Goal: Information Seeking & Learning: Learn about a topic

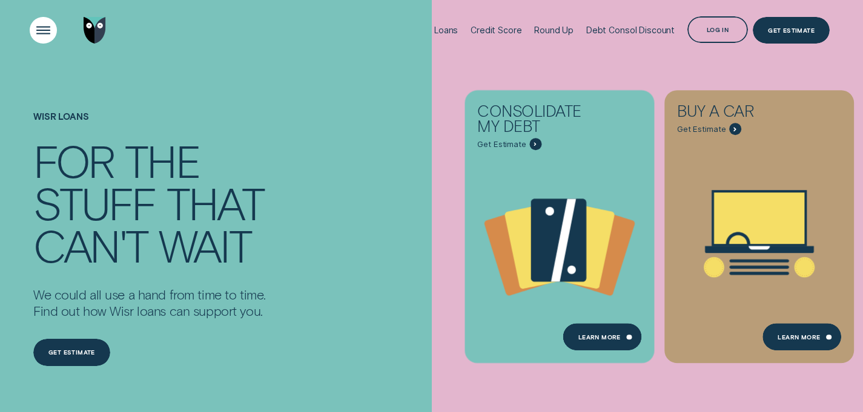
click at [33, 32] on div "Open Menu" at bounding box center [43, 30] width 39 height 39
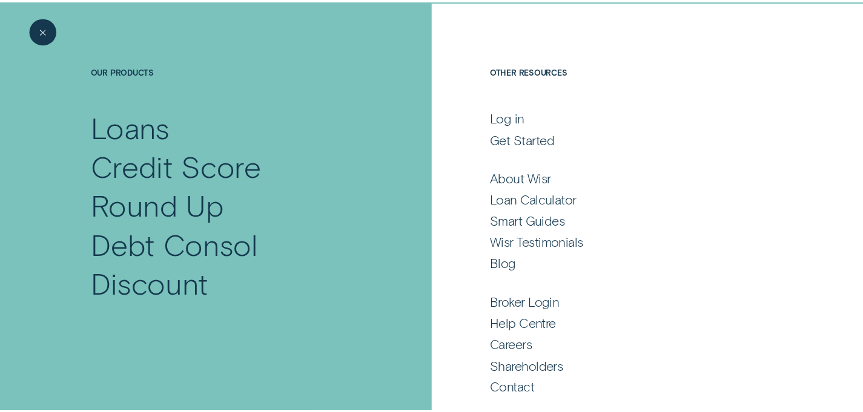
scroll to position [61, 0]
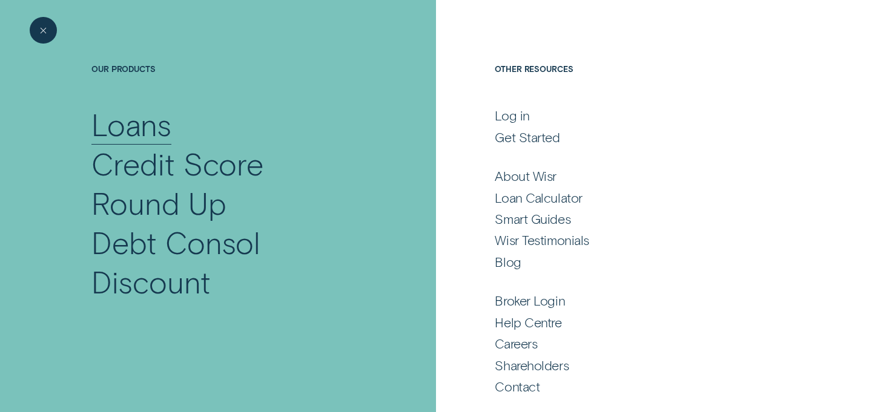
click at [148, 128] on div "Loans" at bounding box center [131, 124] width 80 height 39
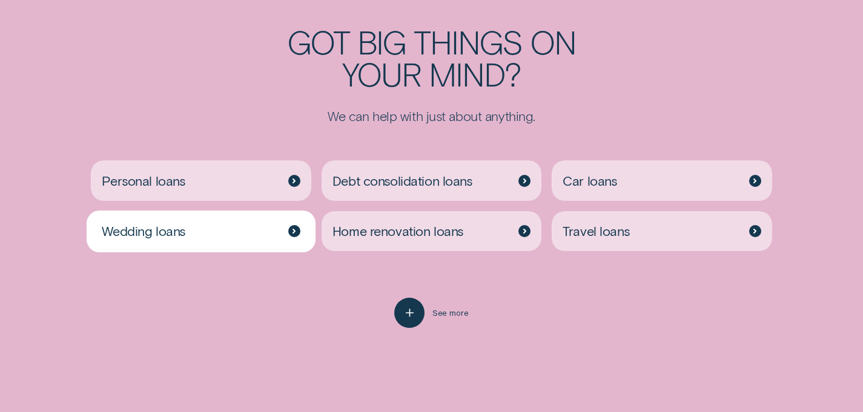
scroll to position [2441, 0]
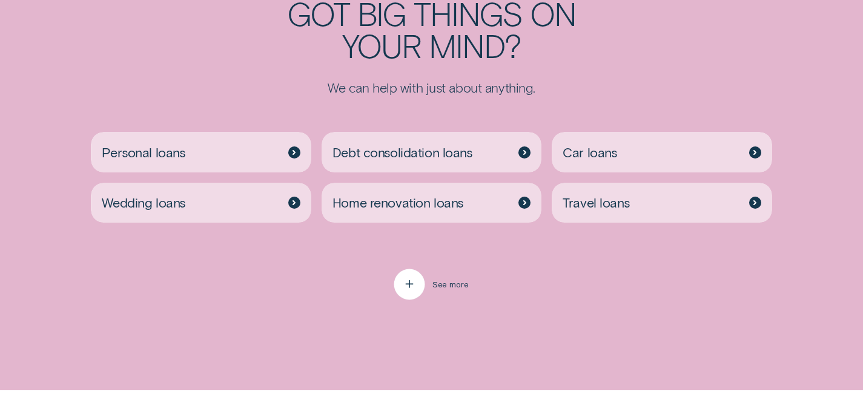
click at [437, 288] on span "See more" at bounding box center [450, 285] width 36 height 10
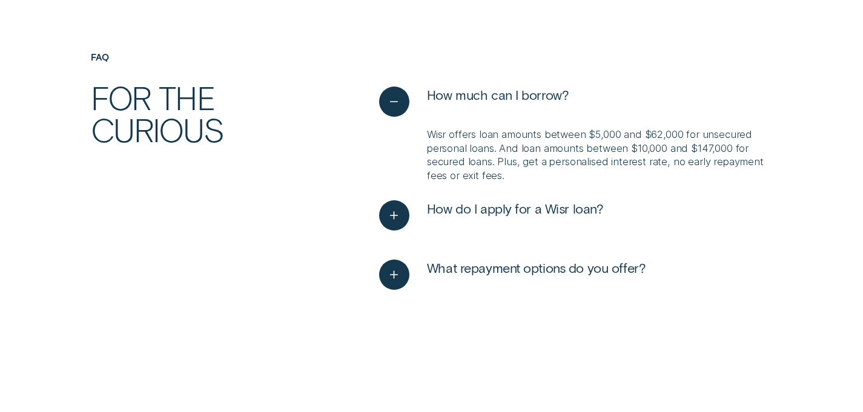
scroll to position [3228, 0]
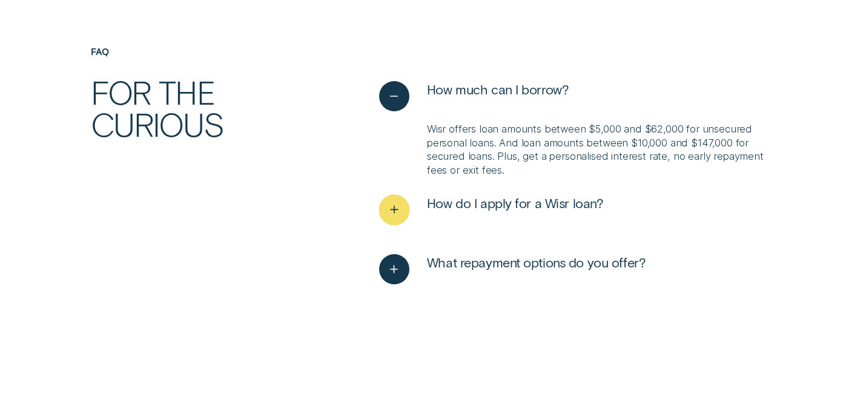
click at [484, 206] on span "How do I apply for a Wisr loan?" at bounding box center [515, 203] width 177 height 16
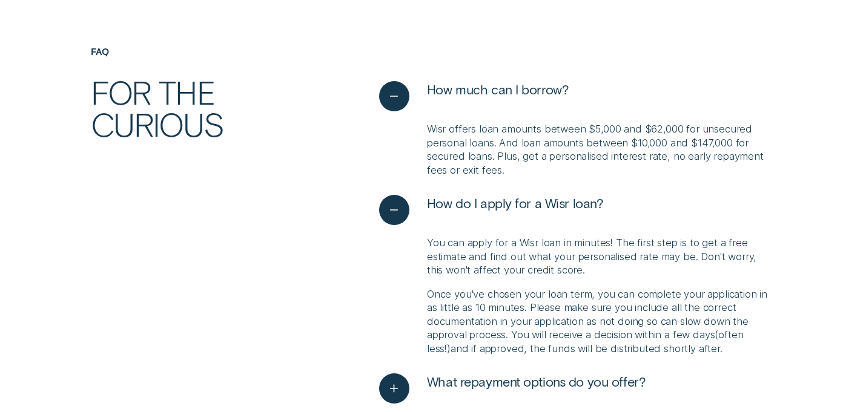
click at [456, 191] on ul "How much can I borrow? Wisr offers loan amounts between $5,000 and $62,000 for …" at bounding box center [575, 257] width 403 height 352
click at [476, 393] on button "What repayment options do you offer?" at bounding box center [512, 389] width 267 height 30
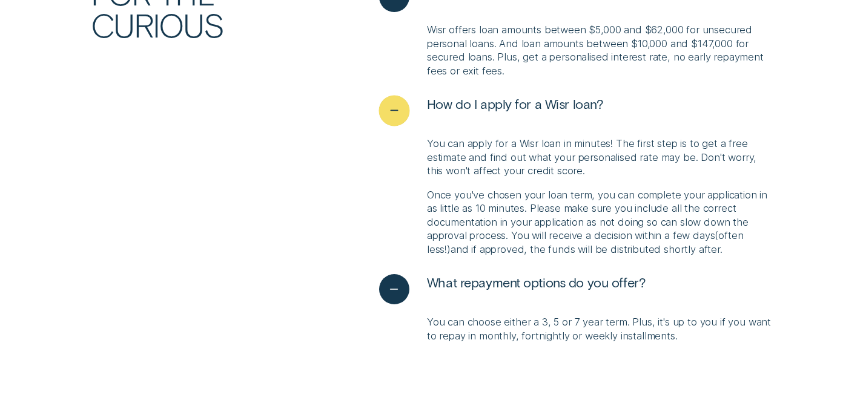
scroll to position [3398, 0]
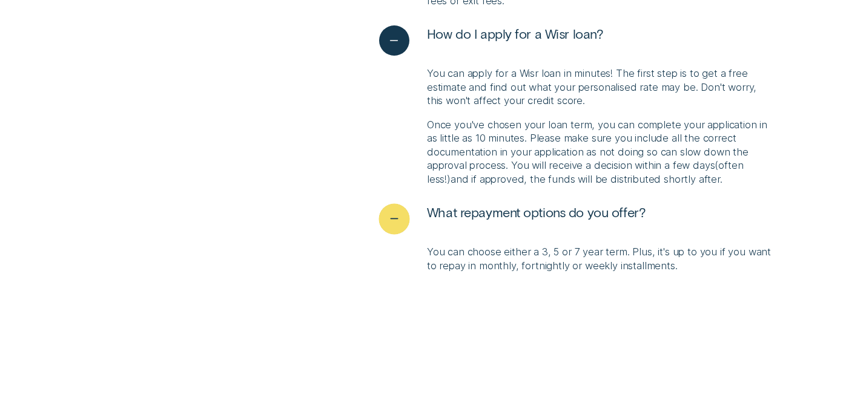
click at [470, 211] on span "What repayment options do you offer?" at bounding box center [536, 212] width 219 height 16
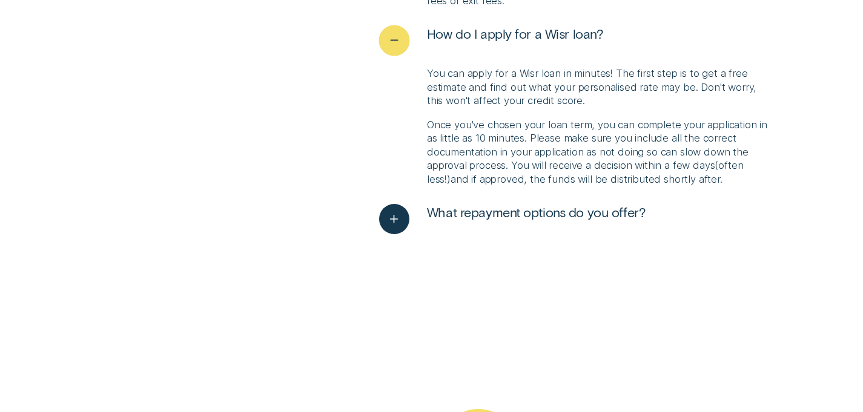
click at [497, 33] on span "How do I apply for a Wisr loan?" at bounding box center [515, 33] width 177 height 16
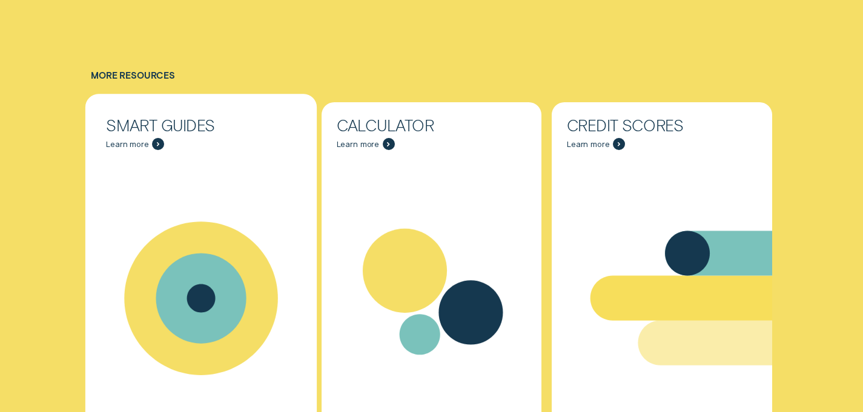
scroll to position [4149, 0]
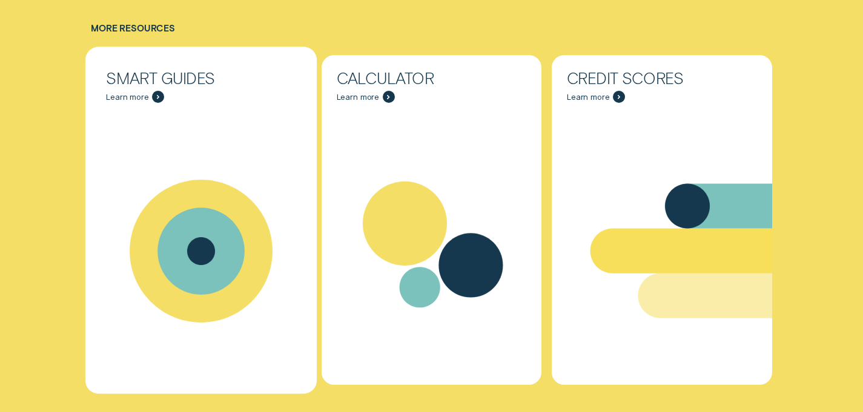
click at [181, 255] on icon "Smart Guides - Learn more" at bounding box center [200, 251] width 87 height 87
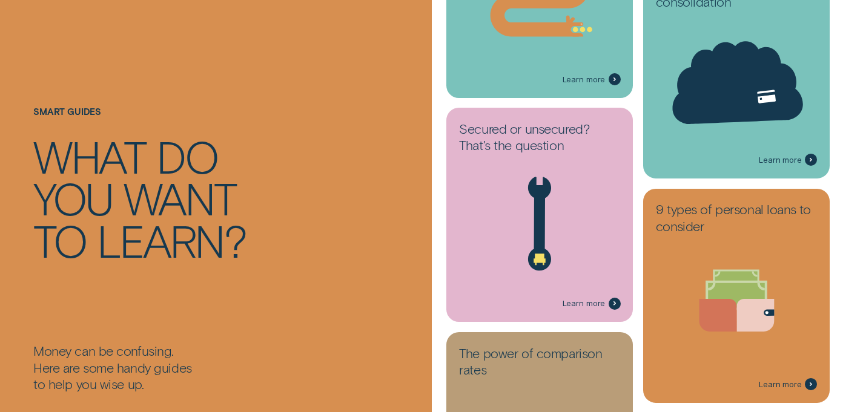
scroll to position [823, 0]
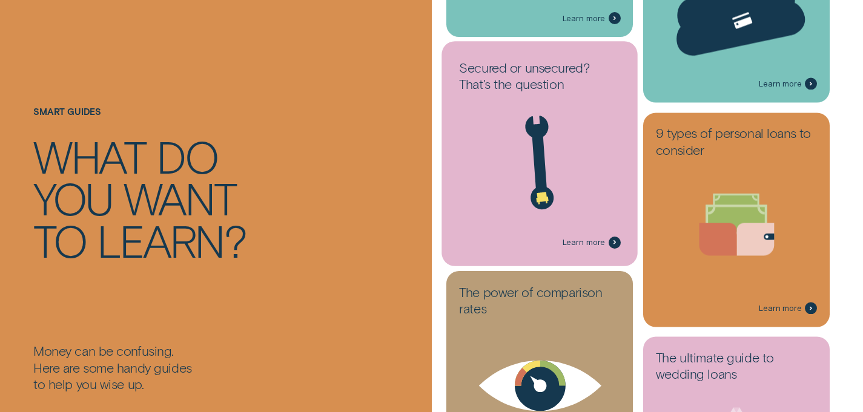
click at [562, 133] on icon at bounding box center [539, 163] width 174 height 133
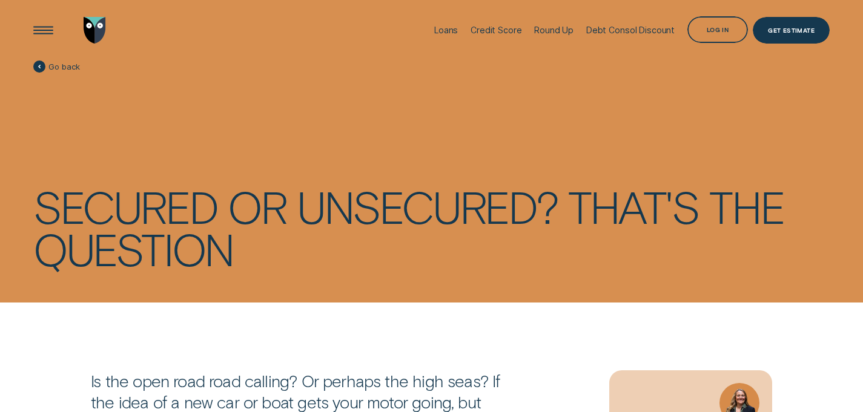
click at [45, 68] on span "Go back" at bounding box center [56, 67] width 47 height 12
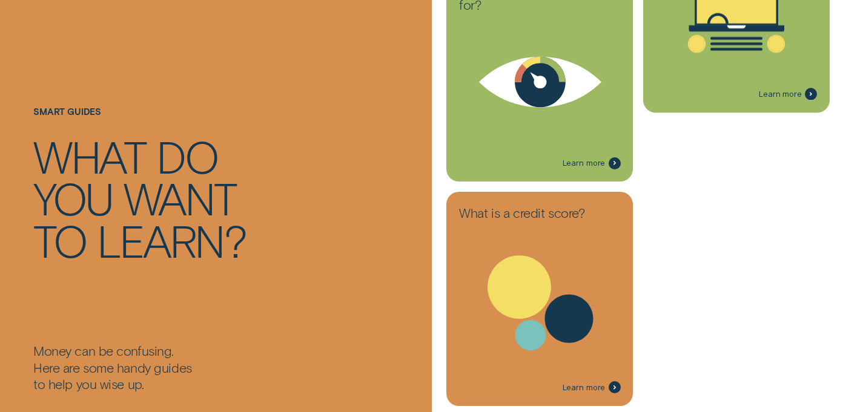
scroll to position [2181, 0]
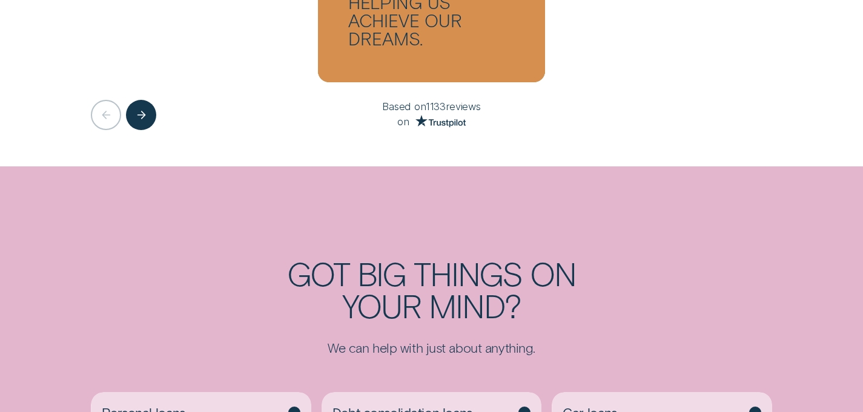
scroll to position [4204, 0]
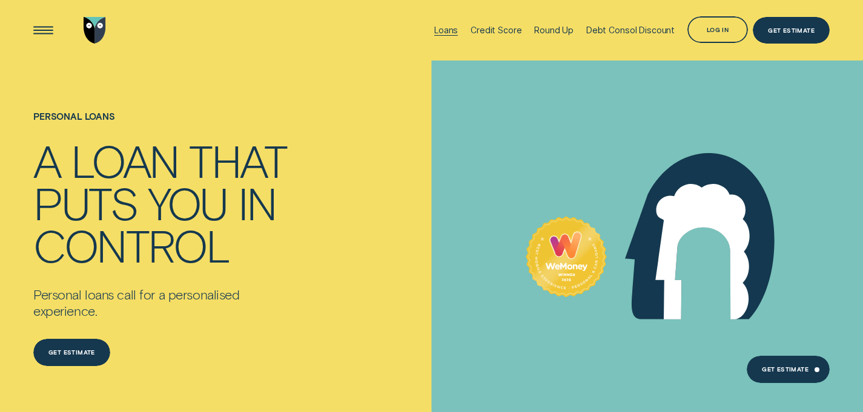
click at [452, 29] on div "Loans" at bounding box center [446, 30] width 24 height 10
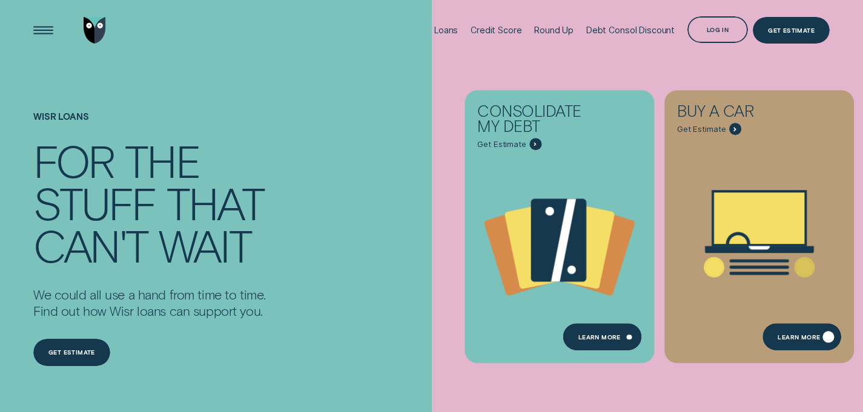
click at [820, 342] on div "Learn More" at bounding box center [801, 337] width 79 height 27
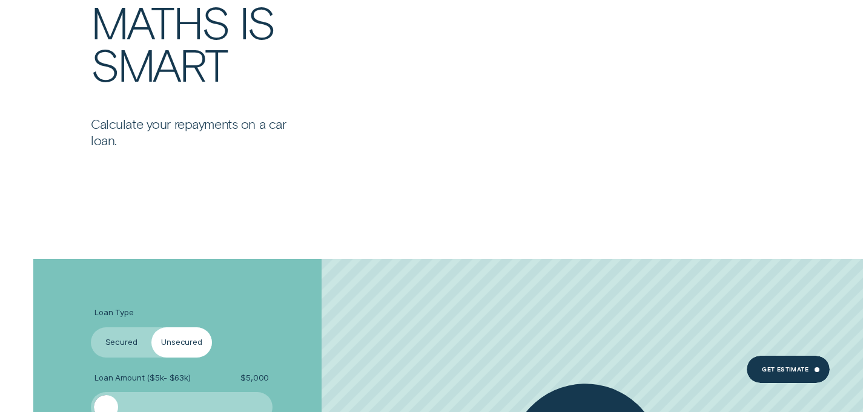
scroll to position [1720, 0]
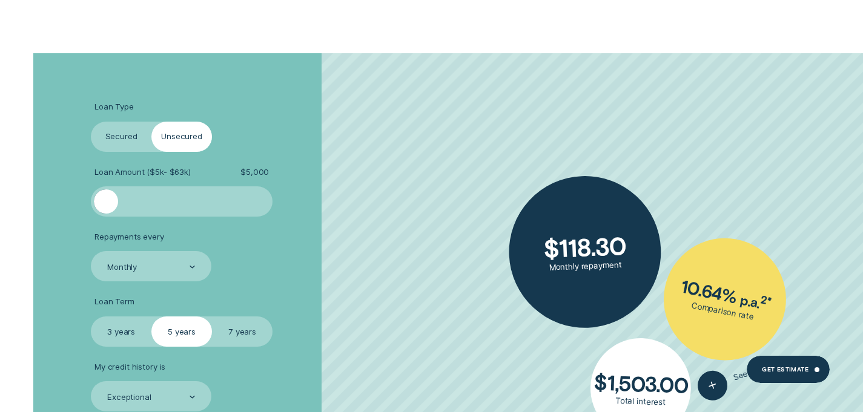
click at [131, 134] on label "Secured" at bounding box center [121, 137] width 61 height 30
click at [91, 122] on input "Secured" at bounding box center [91, 122] width 0 height 0
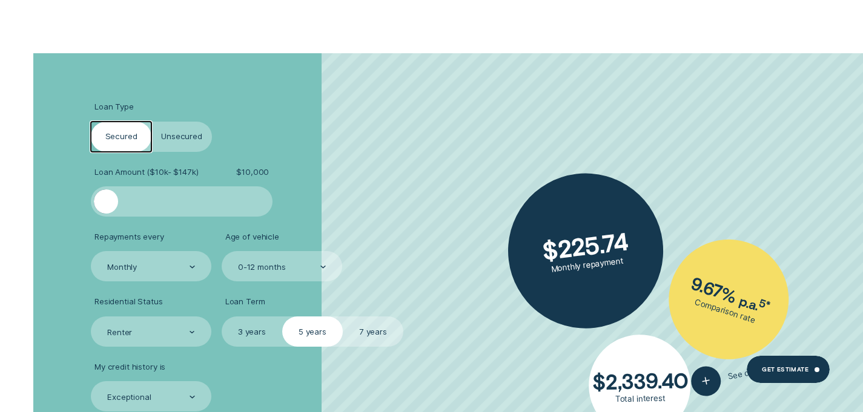
click at [346, 76] on div "Loan Type Select Loan Type Secured Unsecured Loan Amount ( $10k - $147k ) $ 10,…" at bounding box center [230, 296] width 288 height 487
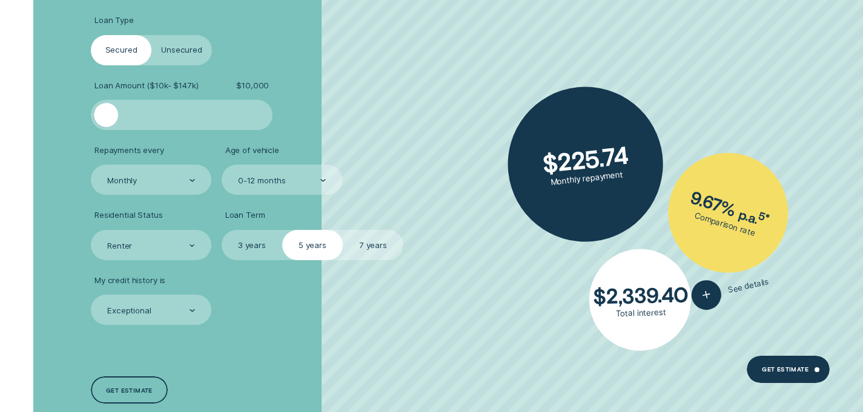
scroll to position [1807, 0]
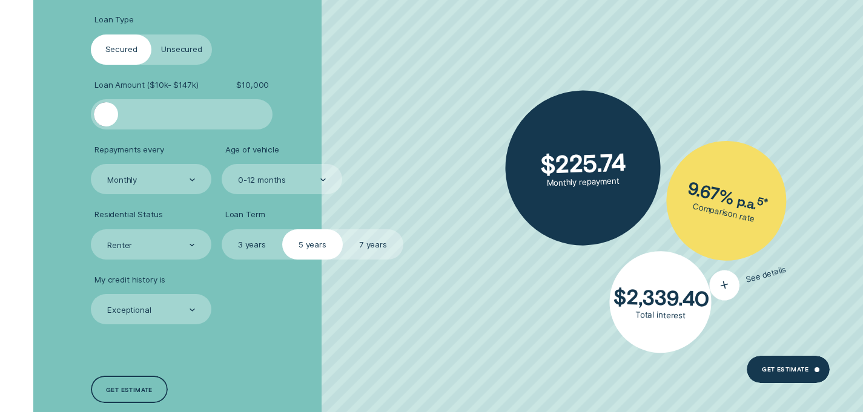
click at [726, 293] on icon "button" at bounding box center [723, 285] width 19 height 21
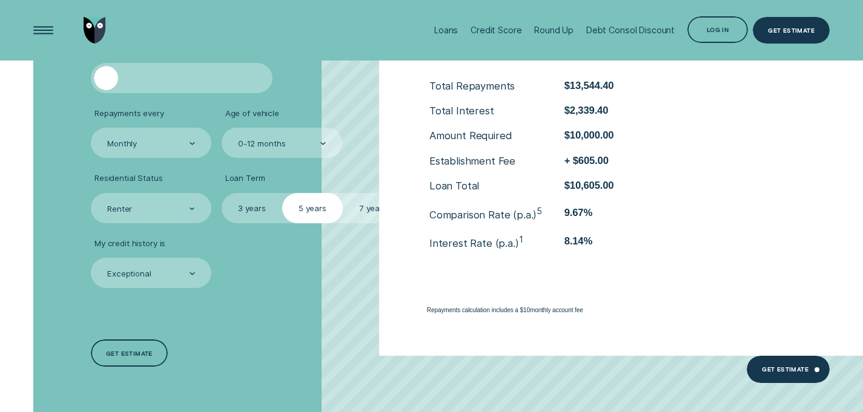
scroll to position [1691, 0]
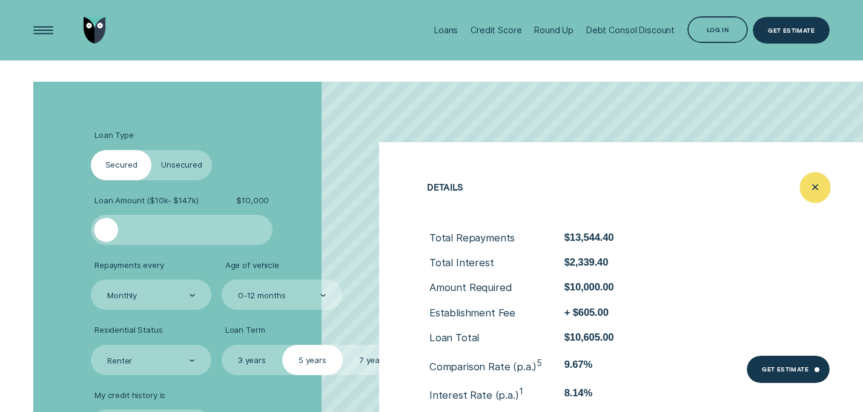
click at [818, 189] on icon "Close loan details" at bounding box center [814, 188] width 15 height 19
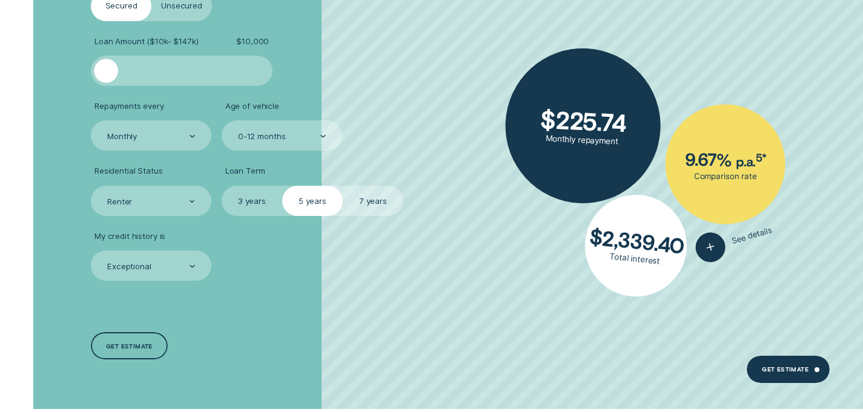
scroll to position [1860, 0]
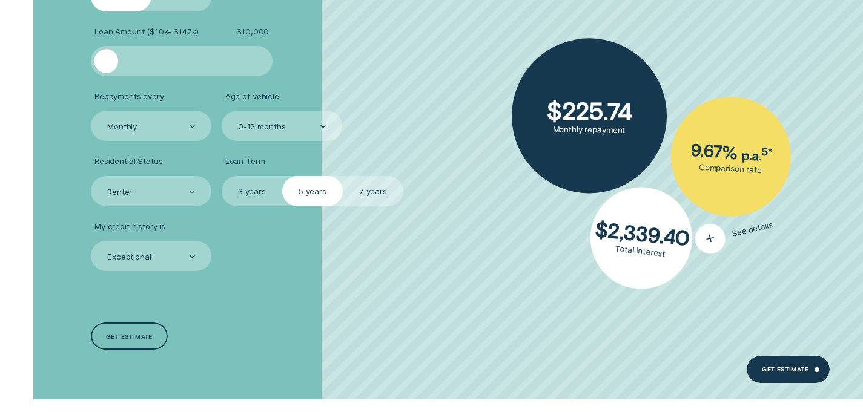
click at [715, 237] on icon "button" at bounding box center [709, 238] width 19 height 21
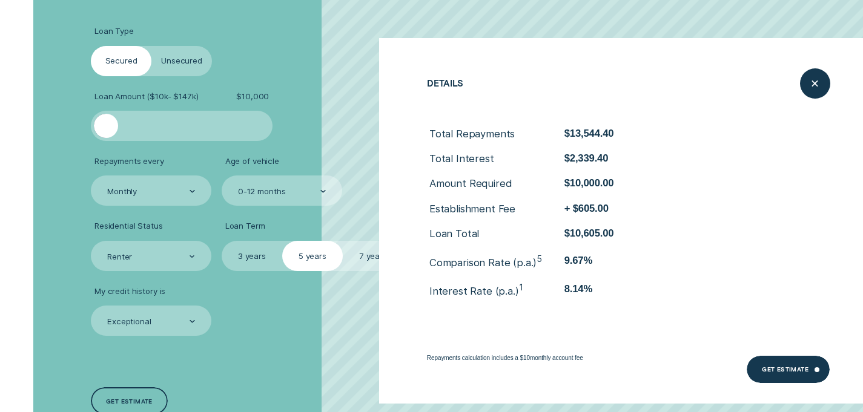
scroll to position [1796, 0]
click at [308, 314] on li "My credit history is Exceptional" at bounding box center [230, 311] width 278 height 50
click at [816, 84] on line "Close loan details" at bounding box center [814, 83] width 5 height 5
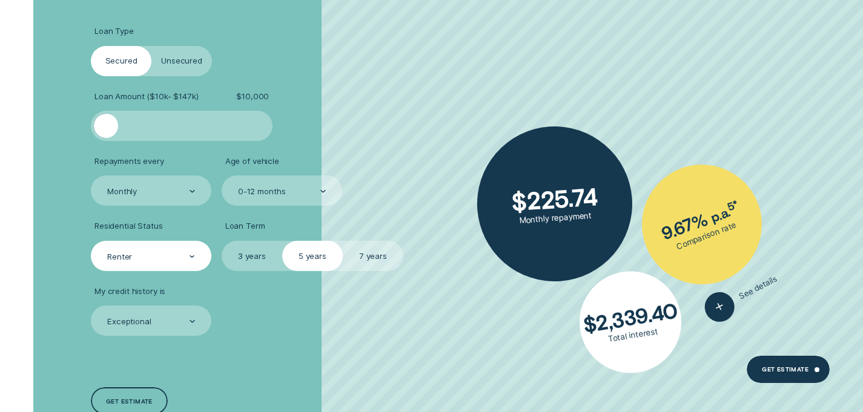
click at [176, 254] on div "Renter" at bounding box center [150, 257] width 89 height 12
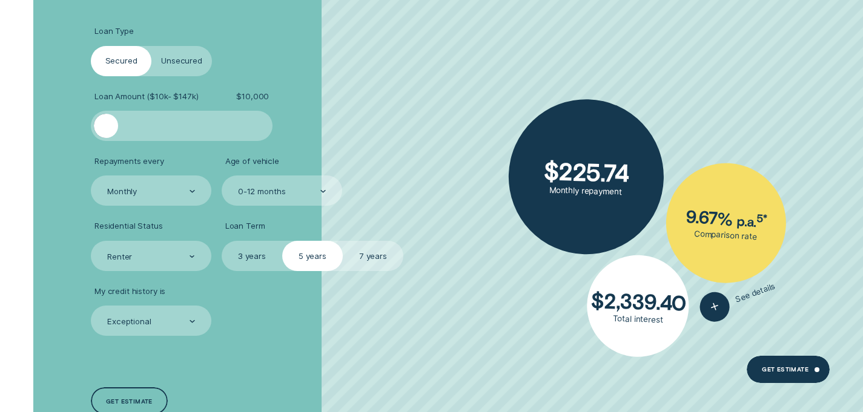
click at [361, 56] on li "Loan Type Select Loan Type Secured Unsecured" at bounding box center [230, 51] width 278 height 50
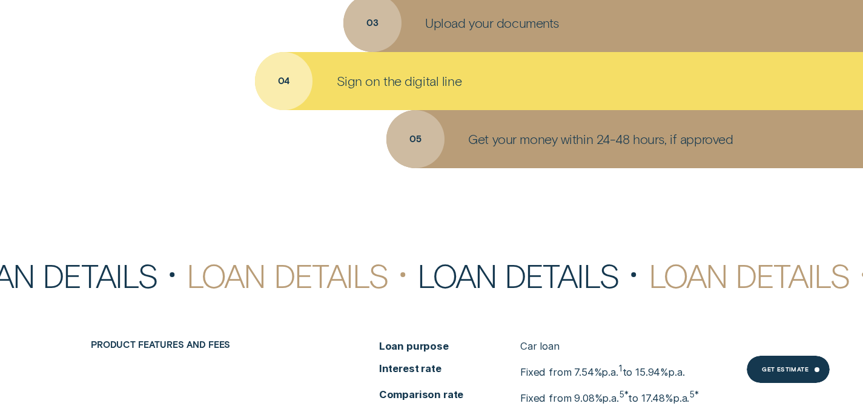
scroll to position [3756, 0]
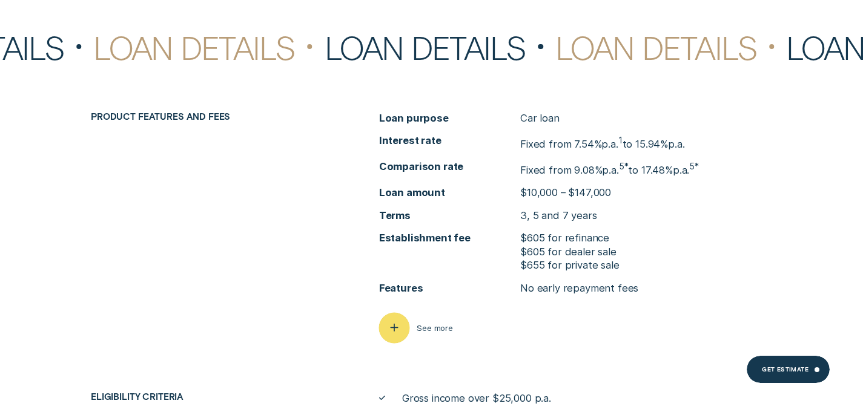
click at [413, 322] on button "See more" at bounding box center [416, 328] width 74 height 30
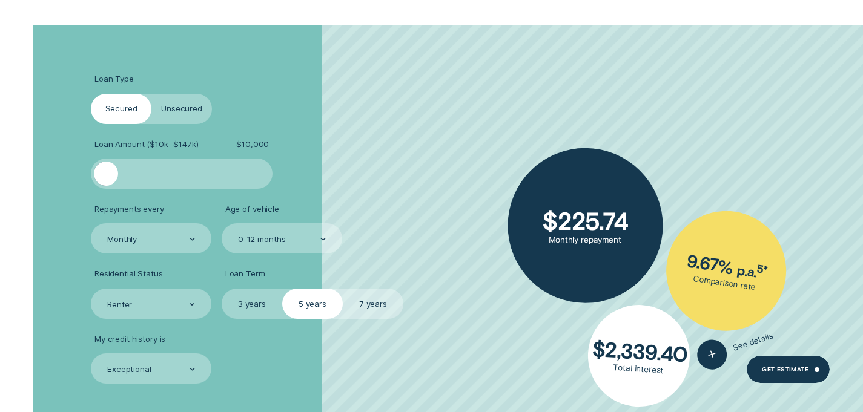
scroll to position [1748, 0]
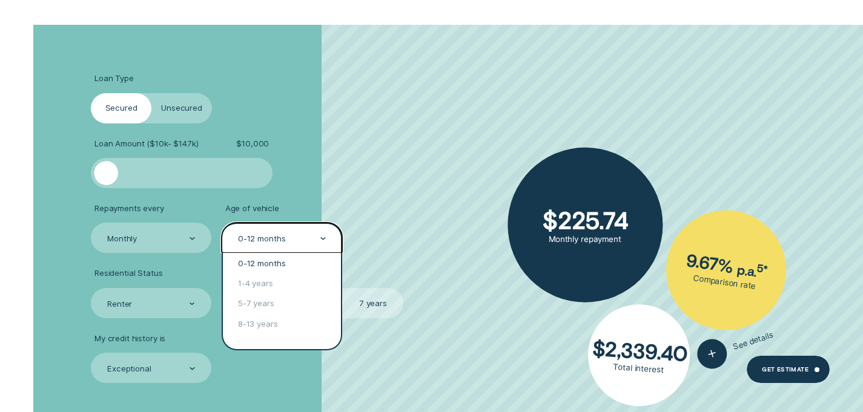
click at [292, 242] on div "0-12 months" at bounding box center [281, 239] width 89 height 12
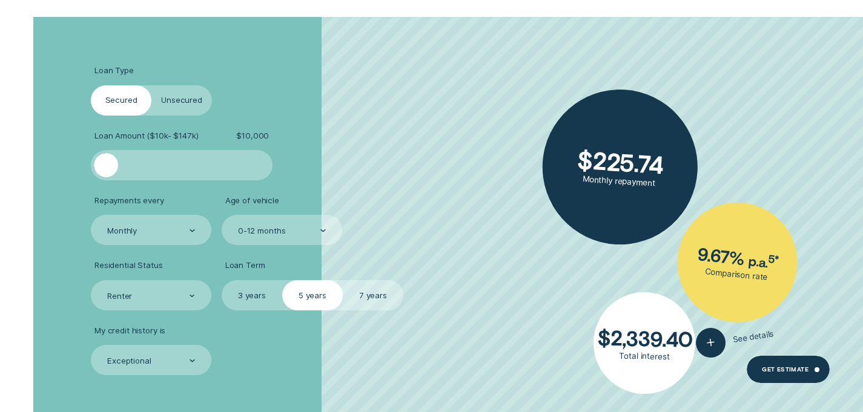
scroll to position [1893, 0]
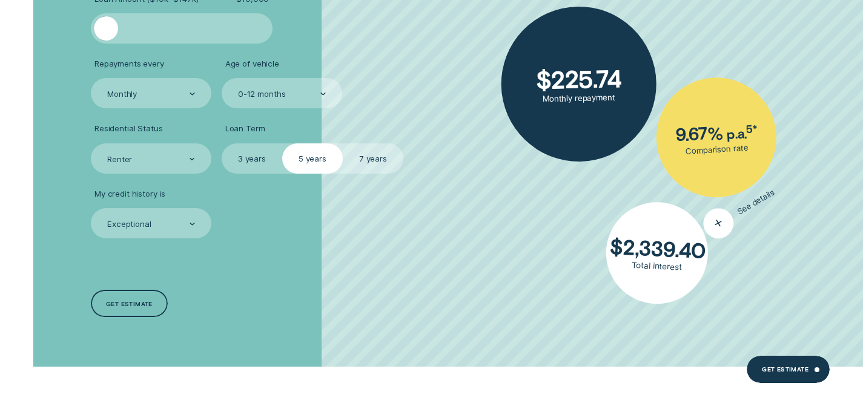
click at [717, 217] on icon "button" at bounding box center [718, 223] width 22 height 23
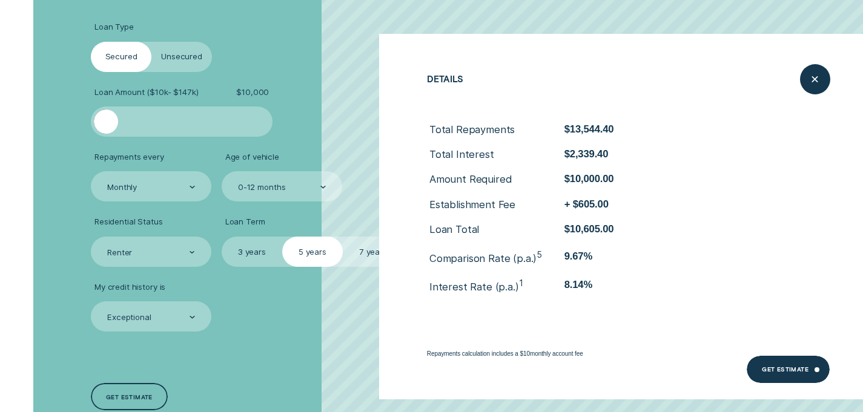
scroll to position [1823, 0]
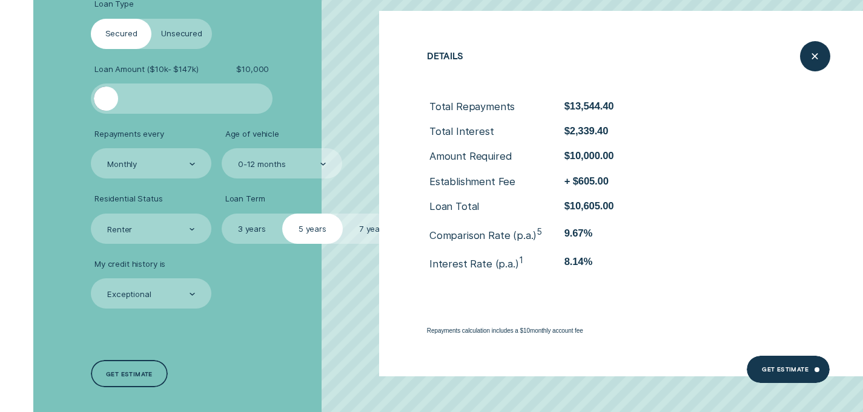
click at [262, 284] on li "My credit history is Exceptional" at bounding box center [230, 284] width 278 height 50
click at [166, 38] on label "Unsecured" at bounding box center [181, 34] width 61 height 30
click at [151, 19] on input "Unsecured" at bounding box center [151, 19] width 0 height 0
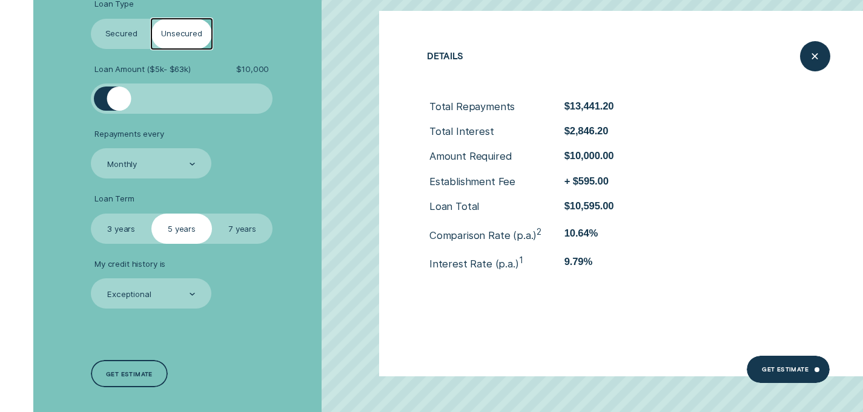
click at [122, 38] on label "Secured" at bounding box center [121, 34] width 61 height 30
click at [91, 19] on input "Secured" at bounding box center [91, 19] width 0 height 0
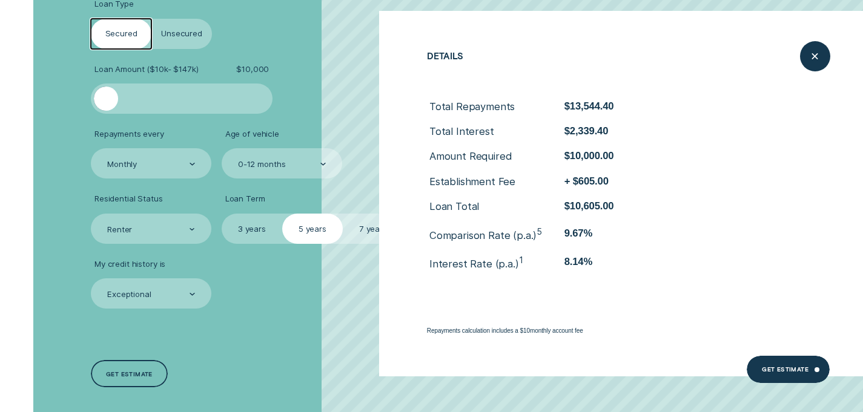
click at [168, 35] on label "Unsecured" at bounding box center [181, 34] width 61 height 30
click at [151, 19] on input "Unsecured" at bounding box center [151, 19] width 0 height 0
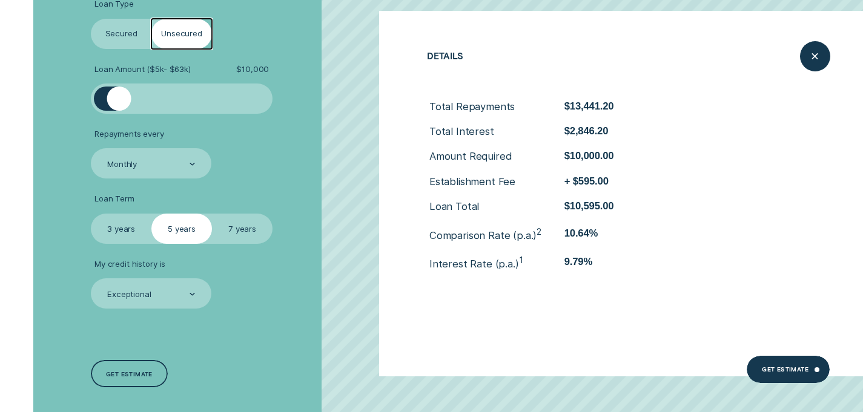
click at [125, 19] on label "Secured" at bounding box center [121, 34] width 61 height 30
click at [91, 19] on input "Secured" at bounding box center [91, 19] width 0 height 0
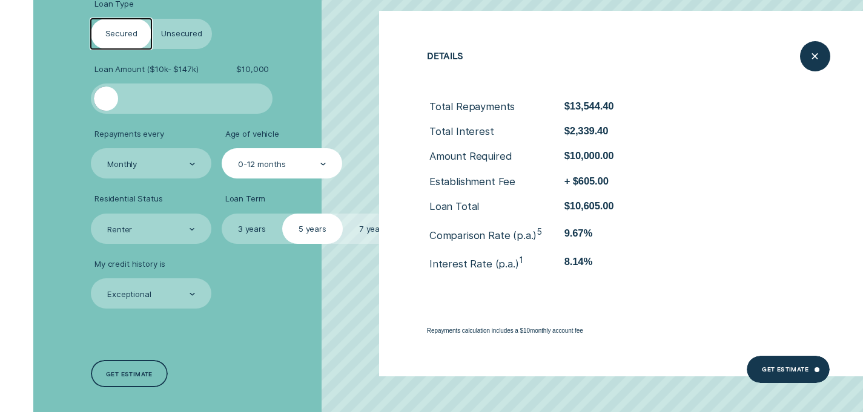
click at [291, 155] on div "0-12 months" at bounding box center [282, 163] width 120 height 30
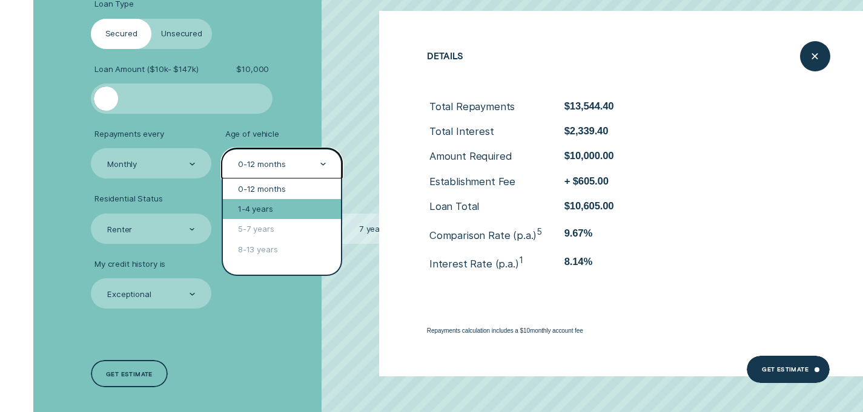
click at [303, 214] on div "1-4 years" at bounding box center [282, 209] width 118 height 20
click at [314, 160] on div "1-4 years" at bounding box center [281, 165] width 89 height 12
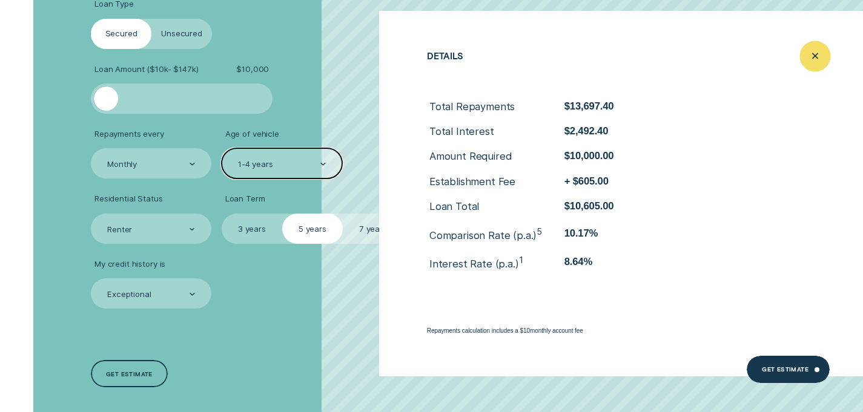
click at [811, 53] on icon "Close loan details" at bounding box center [814, 56] width 15 height 19
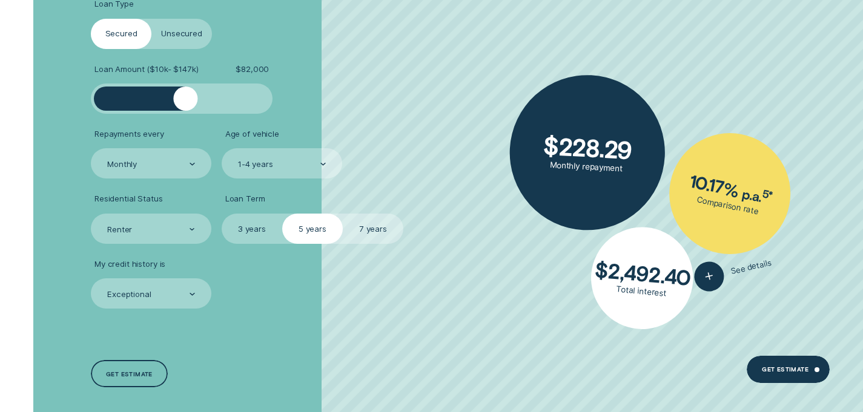
drag, startPoint x: 103, startPoint y: 102, endPoint x: 185, endPoint y: 103, distance: 82.3
click at [185, 103] on div at bounding box center [185, 99] width 24 height 24
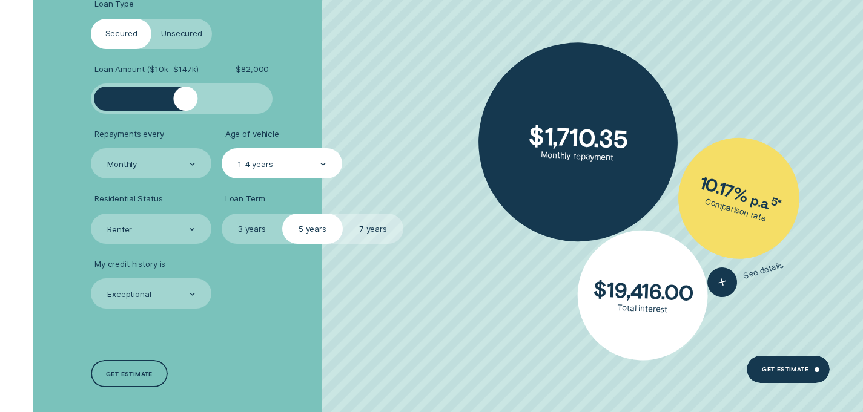
click at [254, 160] on div "1-4 years" at bounding box center [255, 164] width 35 height 10
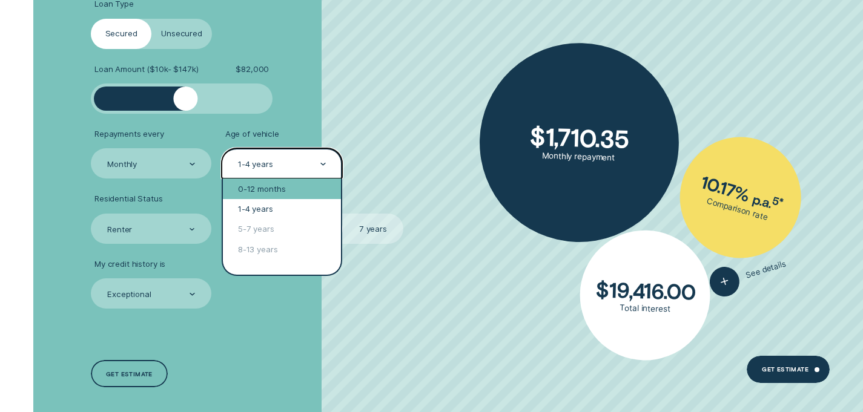
click at [258, 189] on div "0-12 months" at bounding box center [282, 189] width 118 height 20
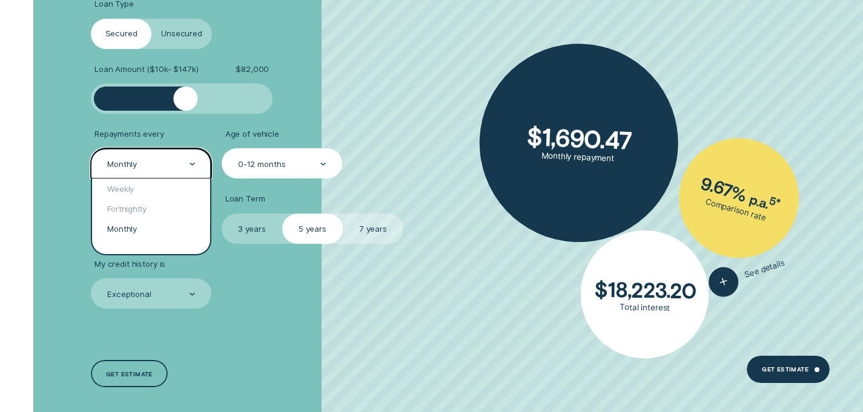
click at [164, 167] on div "Monthly" at bounding box center [150, 165] width 89 height 12
click at [161, 208] on div "Fortnightly" at bounding box center [151, 209] width 118 height 20
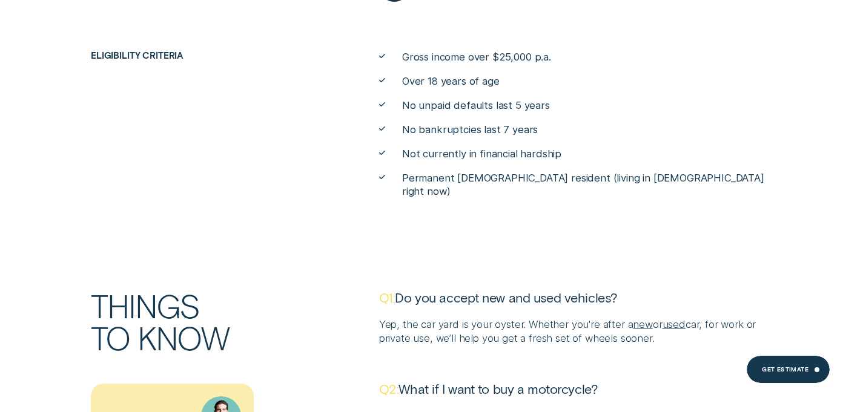
scroll to position [4302, 0]
